Goal: Check status: Check status

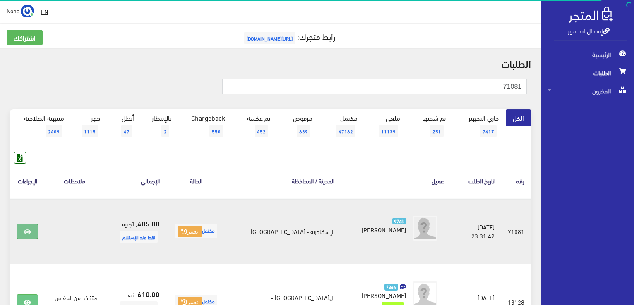
click at [36, 232] on link at bounding box center [28, 232] width 22 height 16
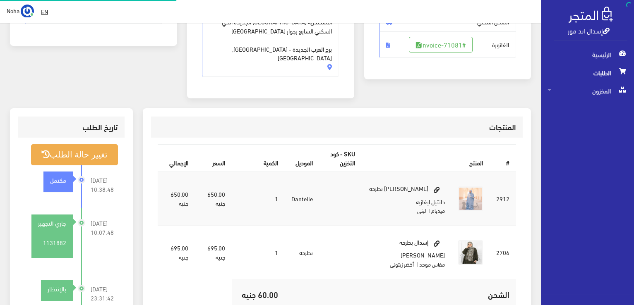
scroll to position [166, 0]
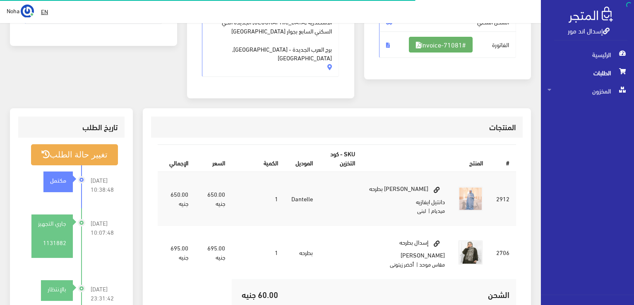
click at [446, 44] on link "#Invoice-71081" at bounding box center [441, 45] width 64 height 16
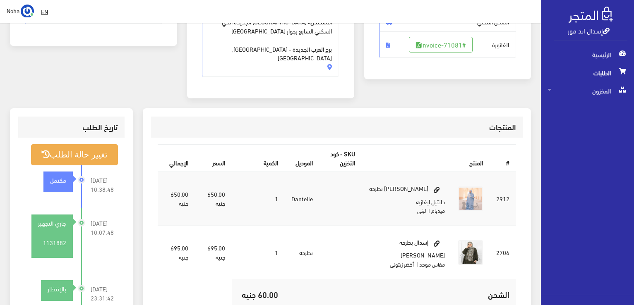
click at [578, 75] on span "الطلبات" at bounding box center [588, 73] width 80 height 18
click at [601, 69] on span "الطلبات" at bounding box center [588, 73] width 80 height 18
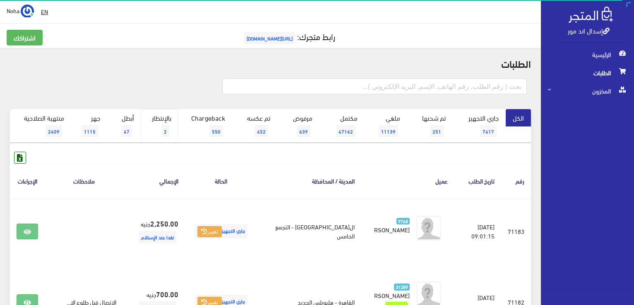
click at [162, 130] on span "2" at bounding box center [165, 131] width 8 height 12
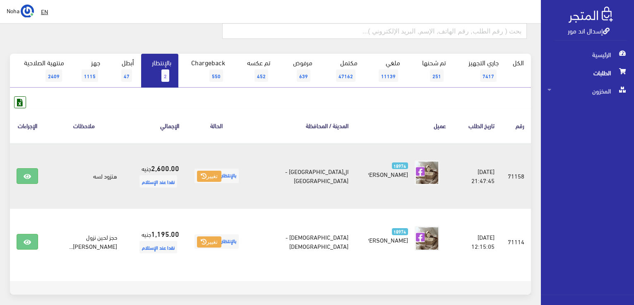
scroll to position [41, 0]
